Goal: Transaction & Acquisition: Purchase product/service

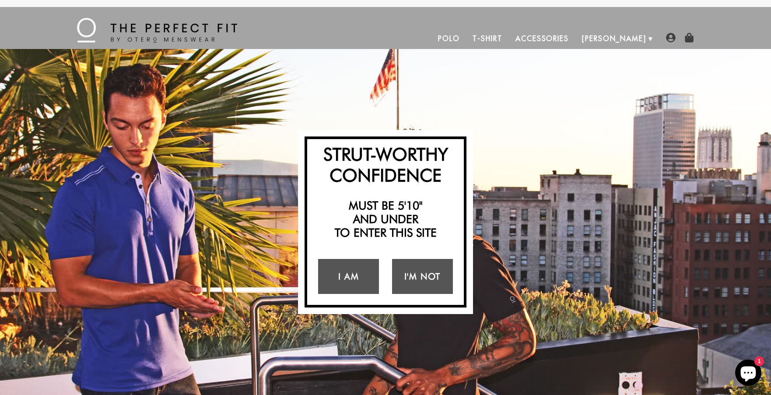
click at [467, 39] on link "Polo" at bounding box center [448, 38] width 35 height 21
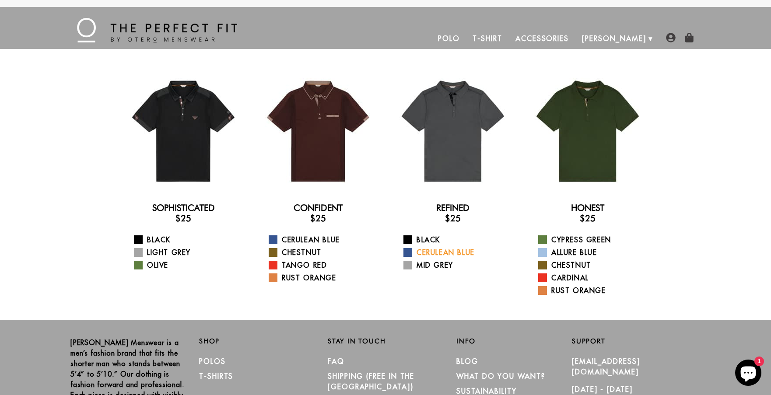
click at [420, 252] on link "Cerulean Blue" at bounding box center [458, 252] width 110 height 11
